Goal: Information Seeking & Learning: Find specific fact

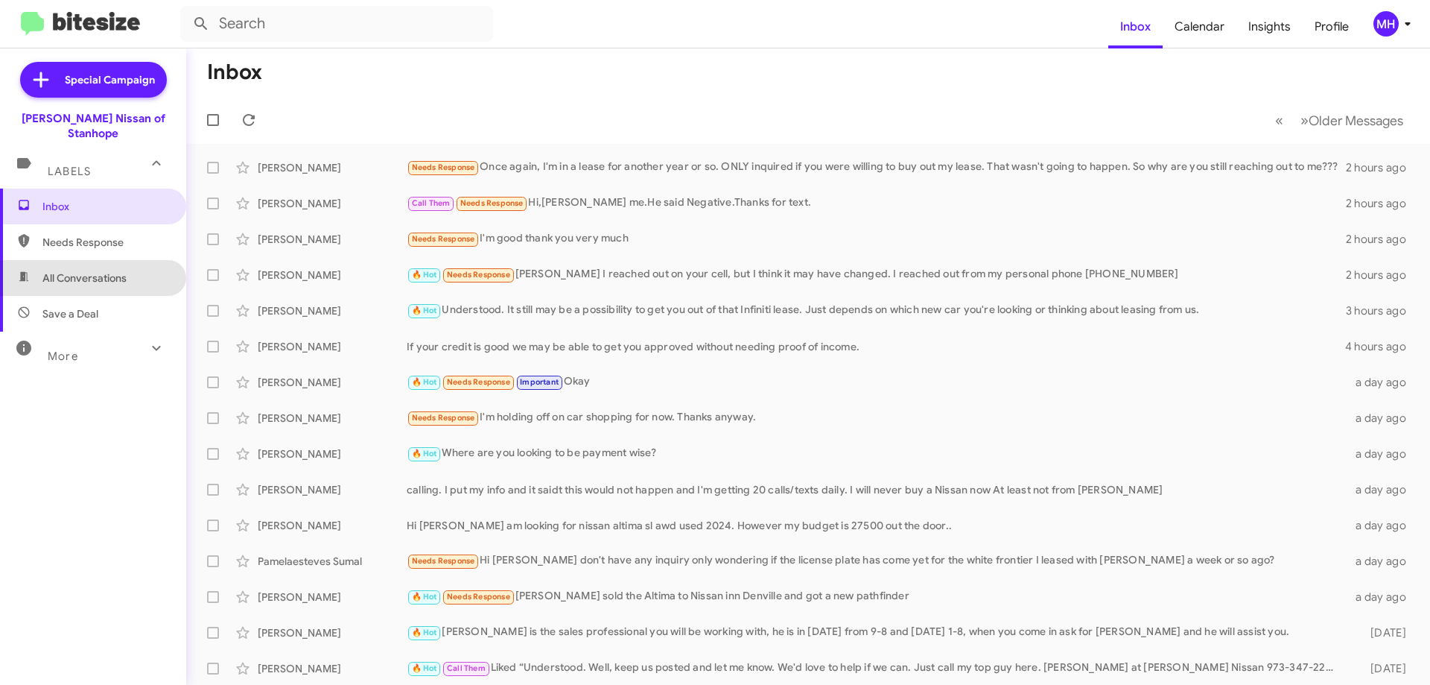
click at [113, 260] on span "All Conversations" at bounding box center [93, 278] width 186 height 36
type input "in:all-conversations"
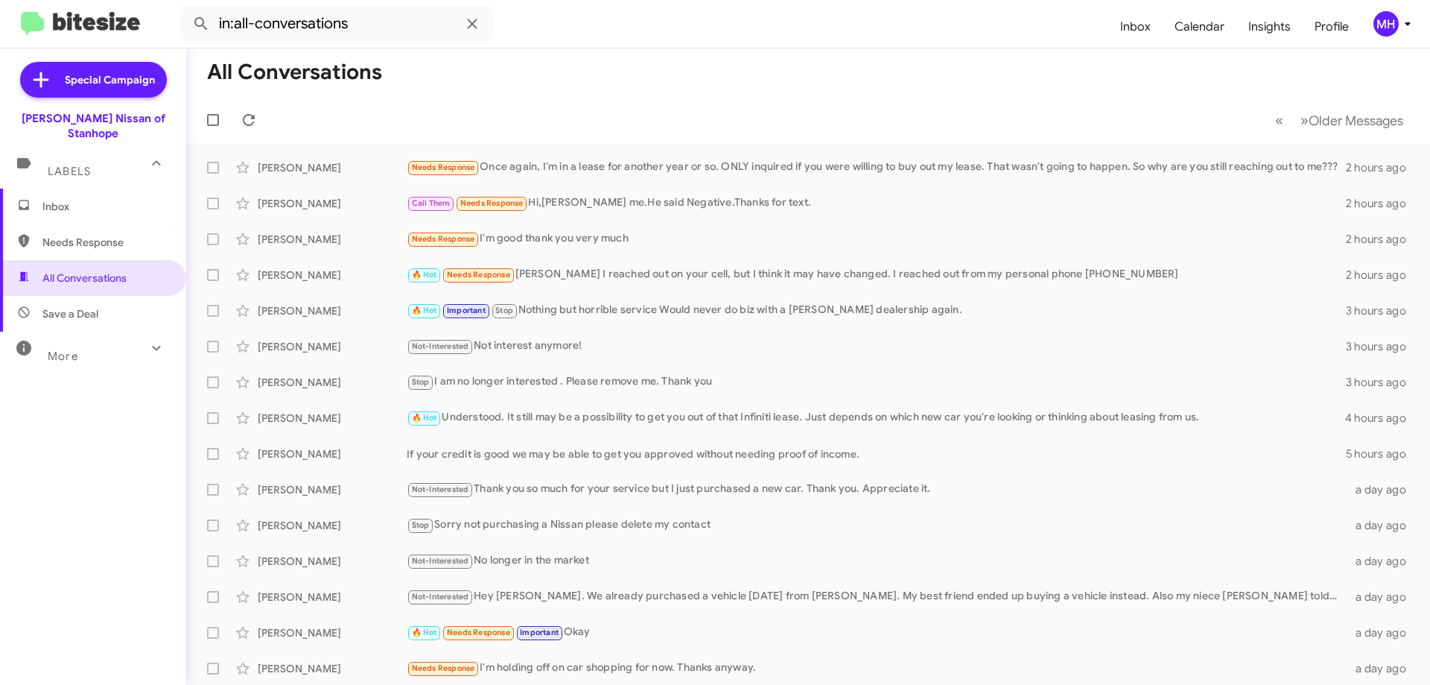
click at [110, 188] on span "Inbox" at bounding box center [93, 206] width 186 height 36
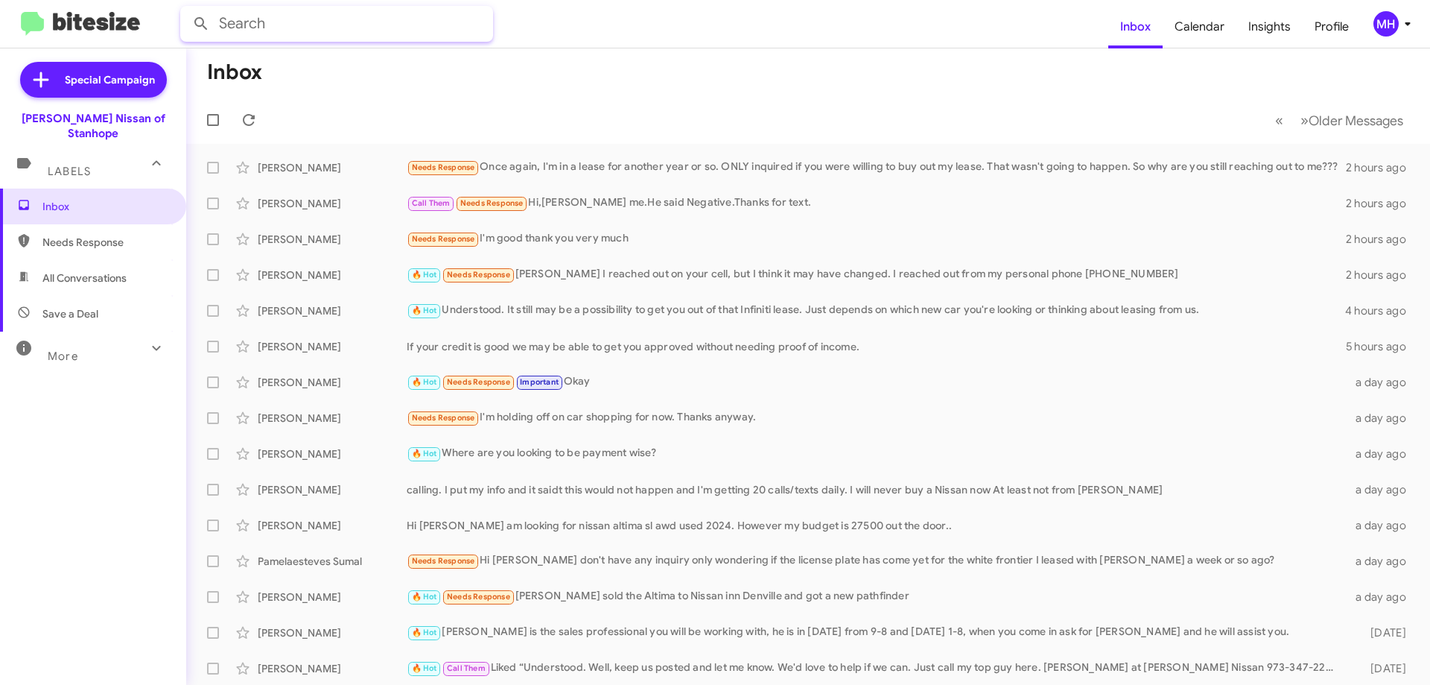
click at [344, 22] on input "text" at bounding box center [336, 24] width 313 height 36
type input "bathgate"
click at [186, 9] on button at bounding box center [201, 24] width 30 height 30
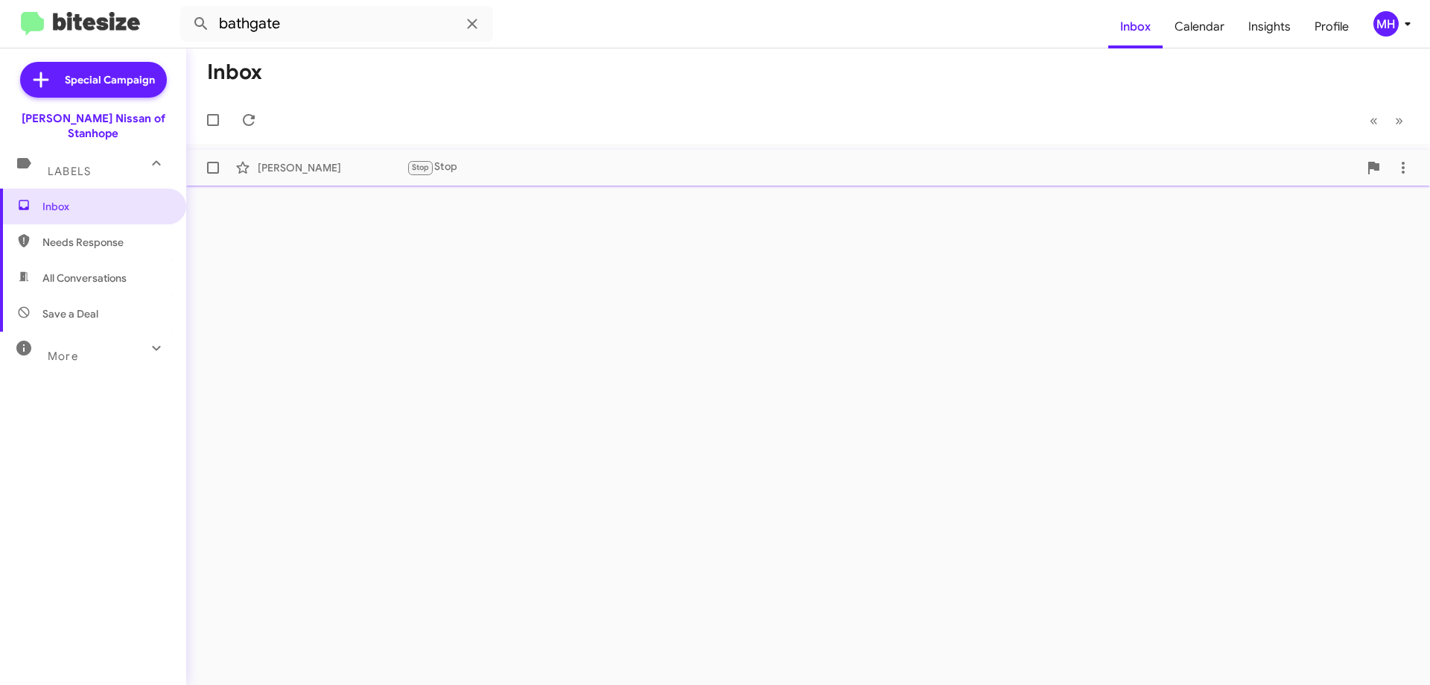
click at [559, 159] on div "Stop Stop" at bounding box center [883, 167] width 952 height 17
